Goal: Task Accomplishment & Management: Manage account settings

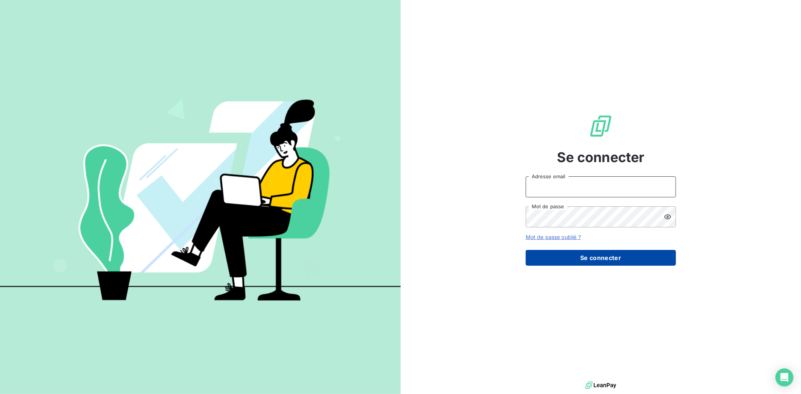
type input "[PERSON_NAME][EMAIL_ADDRESS][DOMAIN_NAME]"
click at [608, 258] on button "Se connecter" at bounding box center [601, 258] width 150 height 16
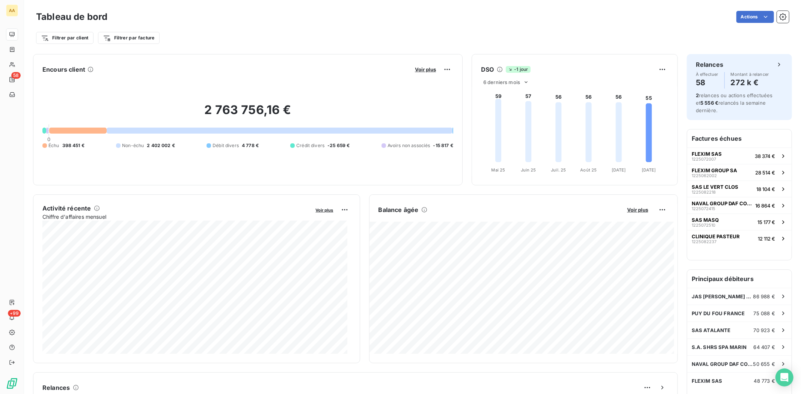
scroll to position [1, 0]
click at [710, 294] on span "JAS [PERSON_NAME] ET CIE" at bounding box center [723, 296] width 62 height 6
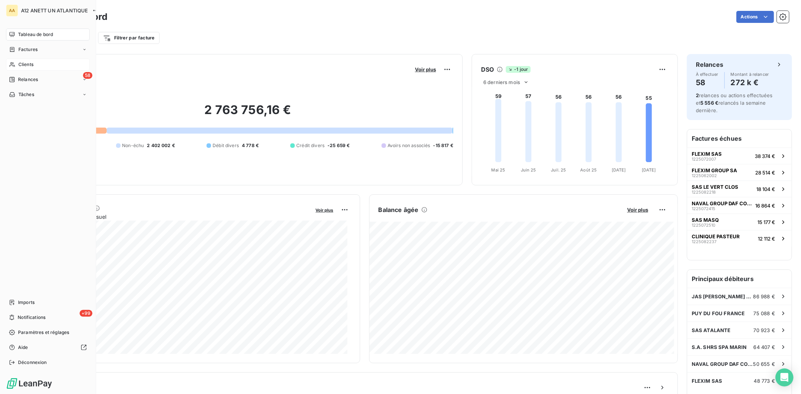
click at [19, 63] on span "Clients" at bounding box center [25, 64] width 15 height 7
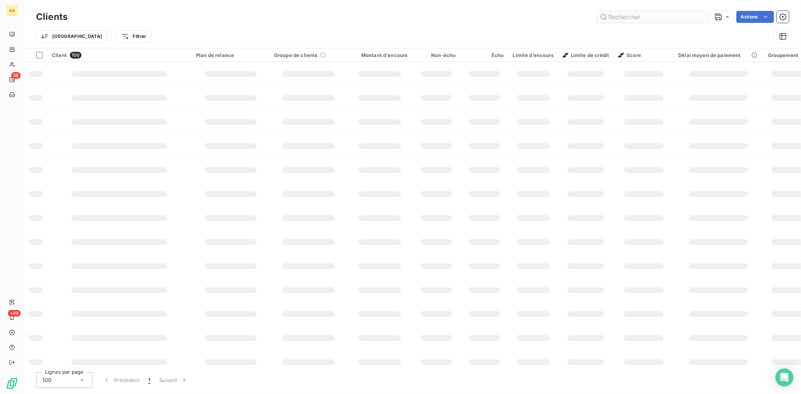
click at [662, 17] on input "text" at bounding box center [653, 17] width 113 height 12
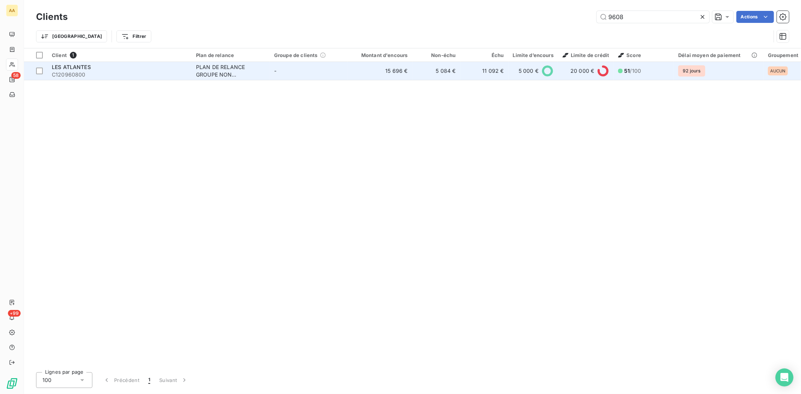
type input "9608"
drag, startPoint x: 66, startPoint y: 70, endPoint x: 69, endPoint y: 72, distance: 3.9
click at [66, 69] on div "LES ATLANTES" at bounding box center [119, 67] width 135 height 8
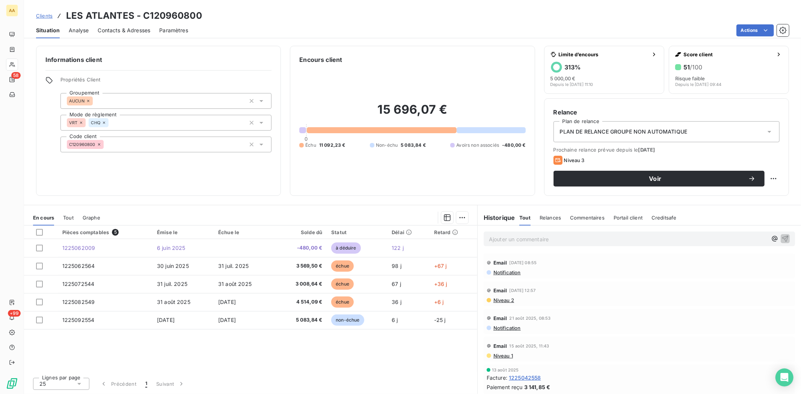
click at [377, 361] on div "Pièces comptables 5 Émise le Échue le Solde dû Statut Délai Retard 1225062009 […" at bounding box center [250, 299] width 453 height 146
click at [406, 21] on div "Clients LES ATLANTES - C120960800" at bounding box center [412, 16] width 777 height 14
click at [775, 182] on html "AA 58 +99 Clients LES ATLANTES - C120960800 Situation Analyse Contacts & Adress…" at bounding box center [400, 197] width 801 height 394
click at [752, 194] on div "Replanifier cette action" at bounding box center [742, 195] width 67 height 12
select select "9"
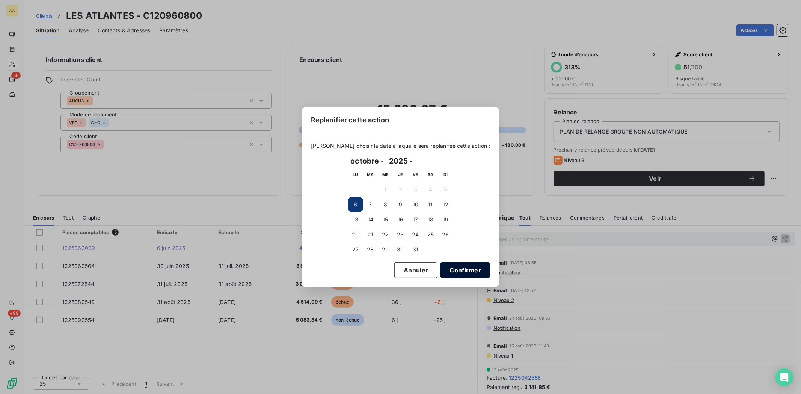
click at [457, 272] on button "Confirmer" at bounding box center [465, 270] width 50 height 16
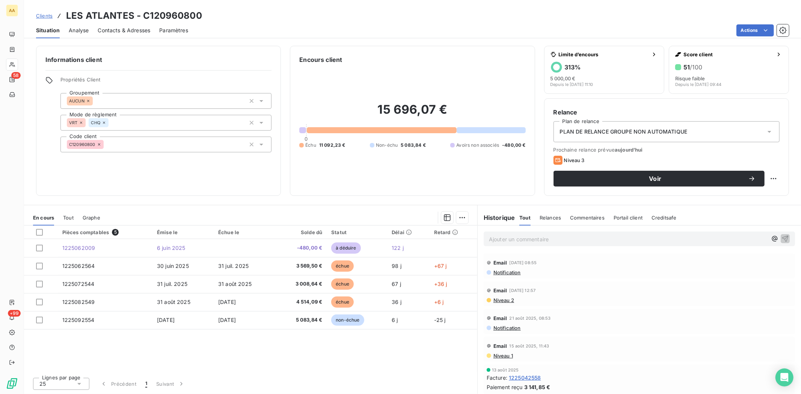
click at [207, 386] on div "Lignes par page 25 Précédent 1 Suivant" at bounding box center [250, 383] width 453 height 23
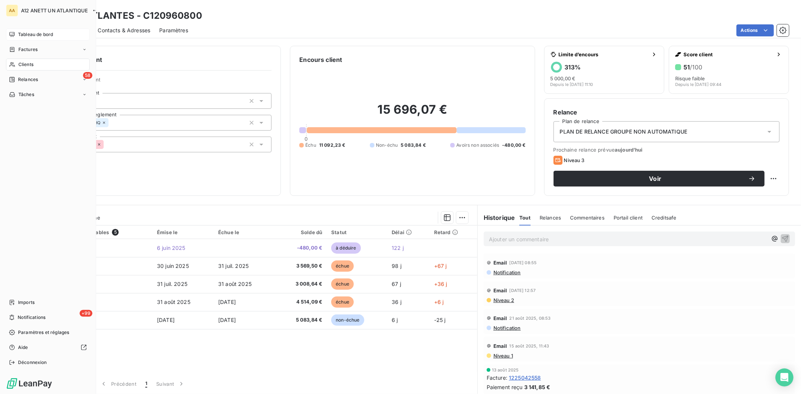
click at [30, 33] on span "Tableau de bord" at bounding box center [35, 34] width 35 height 7
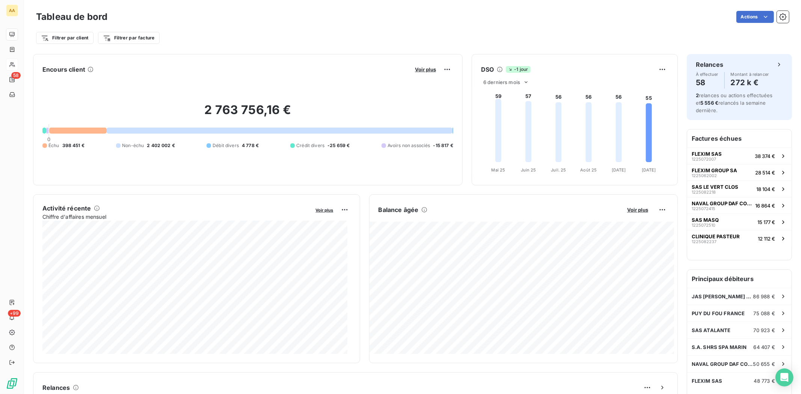
click at [646, 36] on div "Filtrer par client Filtrer par facture" at bounding box center [412, 38] width 753 height 14
click at [570, 23] on div "Tableau de bord Actions" at bounding box center [412, 17] width 753 height 16
